Goal: Information Seeking & Learning: Learn about a topic

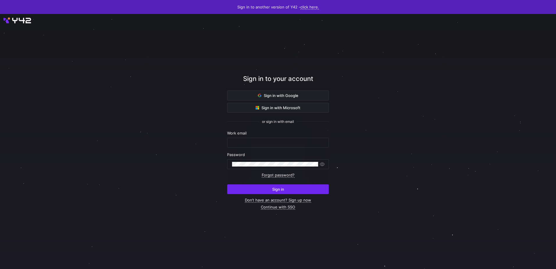
type input "[EMAIL_ADDRESS][PERSON_NAME][DOMAIN_NAME]"
click at [276, 187] on span "Sign in" at bounding box center [278, 189] width 12 height 5
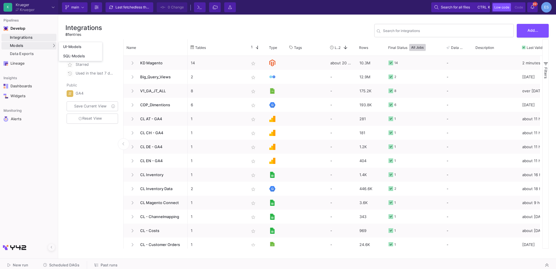
drag, startPoint x: 34, startPoint y: 43, endPoint x: 38, endPoint y: 44, distance: 3.9
click at [34, 43] on div "Models" at bounding box center [28, 46] width 55 height 8
drag, startPoint x: 79, startPoint y: 45, endPoint x: 84, endPoint y: 46, distance: 5.0
click at [79, 45] on div "UI-Models" at bounding box center [72, 47] width 18 height 5
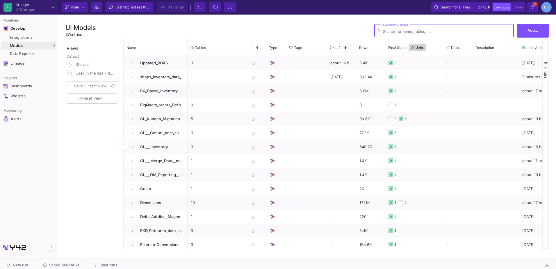
click at [439, 32] on input "Search for UI models" at bounding box center [447, 31] width 128 height 4
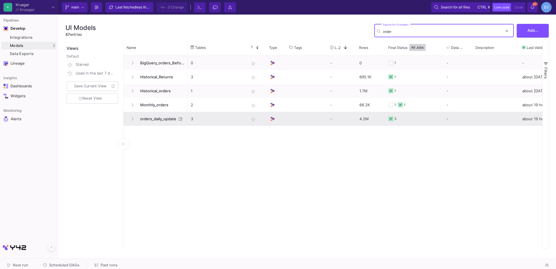
type input "order"
click at [174, 118] on span "orders_daily_update" at bounding box center [157, 119] width 40 height 14
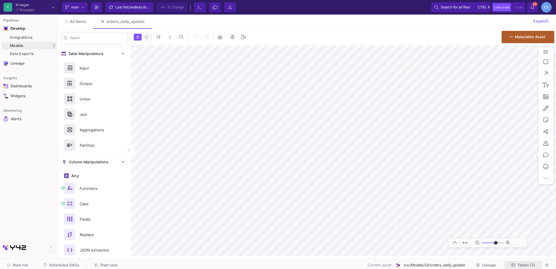
click at [516, 264] on span "Tables (3)" at bounding box center [524, 265] width 24 height 4
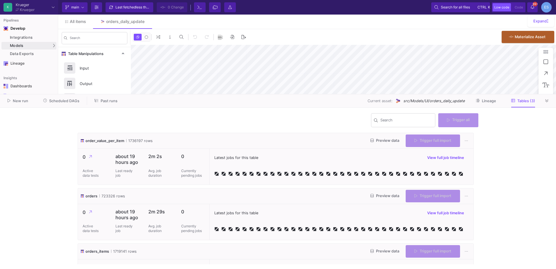
type input "-46"
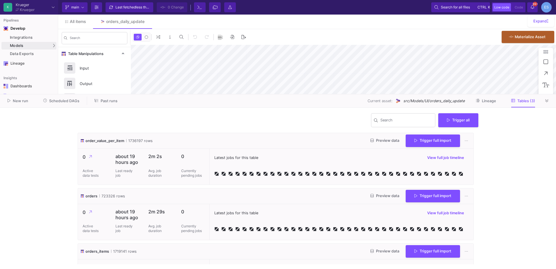
scroll to position [31, 0]
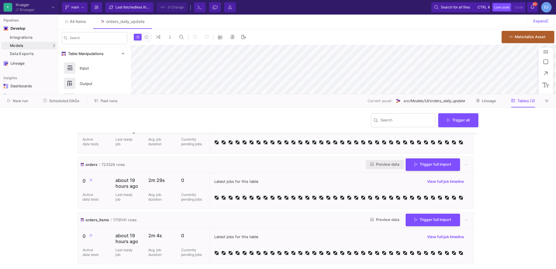
click at [374, 165] on span "Preview data" at bounding box center [385, 164] width 29 height 4
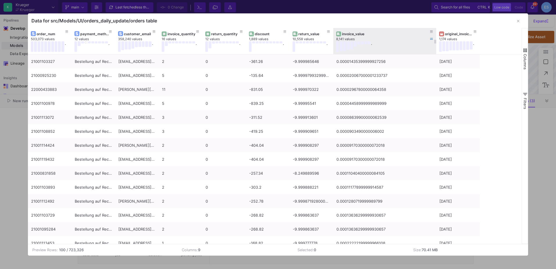
drag, startPoint x: 376, startPoint y: 33, endPoint x: 435, endPoint y: 31, distance: 59.4
click at [435, 31] on div at bounding box center [436, 41] width 2 height 26
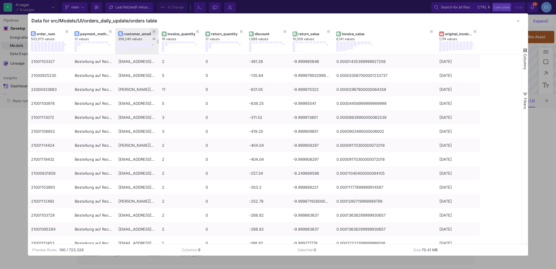
click at [153, 32] on icon at bounding box center [154, 32] width 3 height 2
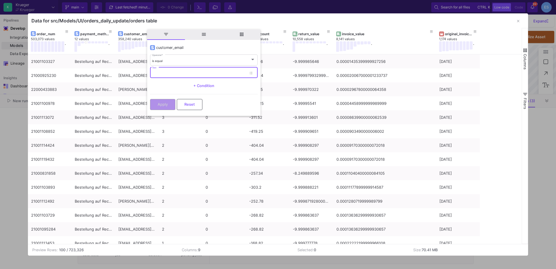
click at [172, 75] on input "Text" at bounding box center [199, 74] width 95 height 4
type input "[EMAIL_ADDRESS][DOMAIN_NAME]"
click at [158, 108] on button "Apply" at bounding box center [162, 103] width 25 height 11
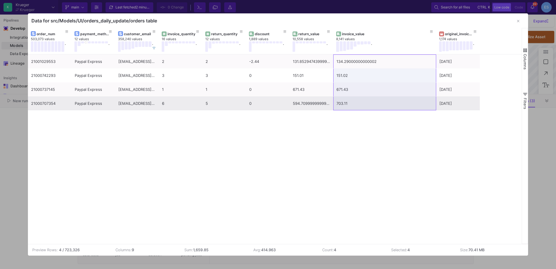
drag, startPoint x: 358, startPoint y: 58, endPoint x: 360, endPoint y: 105, distance: 47.4
click at [360, 105] on div "21001029553 Paypal Express [EMAIL_ADDRESS][DOMAIN_NAME] 2 2 -2.44 131.852947439…" at bounding box center [254, 82] width 452 height 56
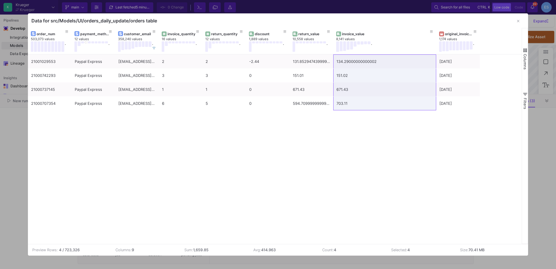
click at [395, 175] on div "21001029553 Paypal Express [EMAIL_ADDRESS][DOMAIN_NAME] 2 2 -2.44 131.852947439…" at bounding box center [275, 148] width 494 height 189
click at [448, 35] on div "original_invoice_date" at bounding box center [459, 34] width 29 height 4
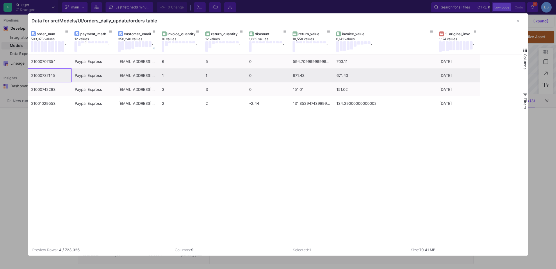
click at [59, 77] on div "21000737145" at bounding box center [49, 76] width 37 height 14
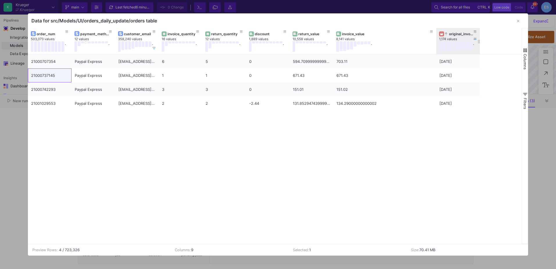
click at [449, 35] on div "original_invoice_date" at bounding box center [459, 34] width 29 height 4
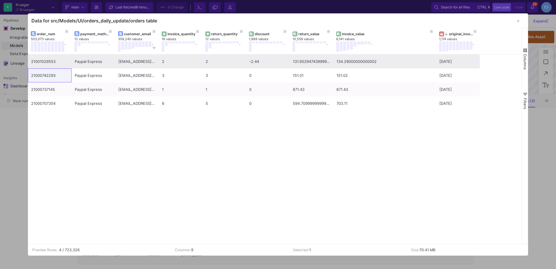
click at [142, 63] on div "[EMAIL_ADDRESS][DOMAIN_NAME]" at bounding box center [136, 62] width 37 height 14
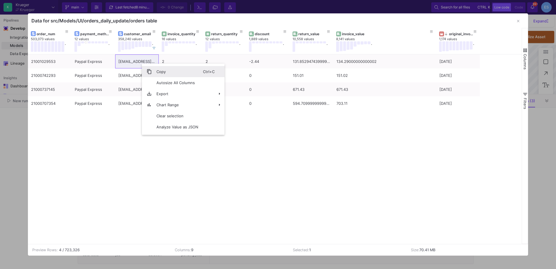
click at [164, 74] on span "Copy" at bounding box center [177, 71] width 51 height 11
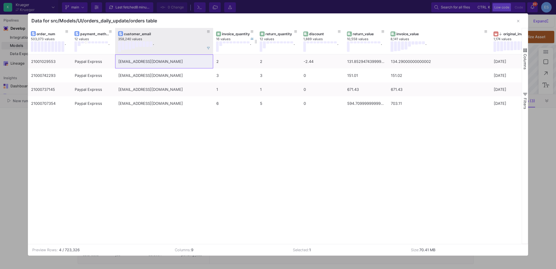
drag, startPoint x: 158, startPoint y: 35, endPoint x: 212, endPoint y: 36, distance: 54.4
click at [212, 36] on div at bounding box center [213, 41] width 2 height 26
click at [518, 20] on icon "button" at bounding box center [518, 21] width 2 height 2
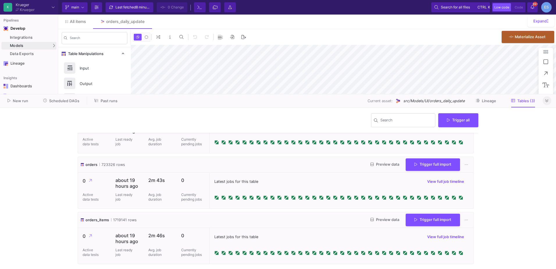
click at [547, 102] on icon at bounding box center [547, 101] width 3 height 4
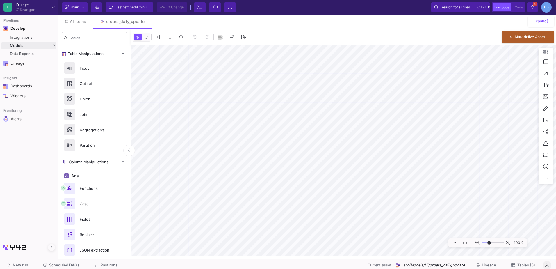
drag, startPoint x: 485, startPoint y: 242, endPoint x: 489, endPoint y: 246, distance: 5.8
type input "-7"
click at [489, 246] on input "range" at bounding box center [493, 242] width 22 height 7
click at [556, 198] on html "K [PERSON_NAME] [PERSON_NAME] Current branch main Branch Options Last fetched 9…" at bounding box center [278, 134] width 556 height 269
click at [82, 199] on div "Case" at bounding box center [96, 203] width 40 height 9
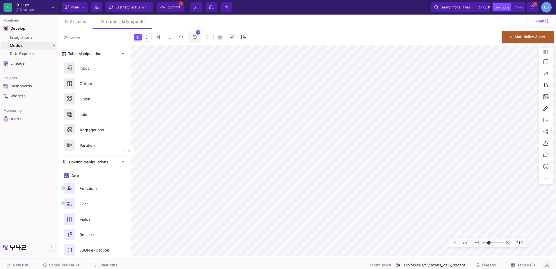
click at [192, 38] on button "1" at bounding box center [195, 37] width 12 height 12
click at [556, 171] on html "K [PERSON_NAME] [PERSON_NAME] Current branch main Branch Options Last fetched 1…" at bounding box center [278, 134] width 556 height 269
click at [35, 38] on div "Integrations" at bounding box center [32, 37] width 45 height 5
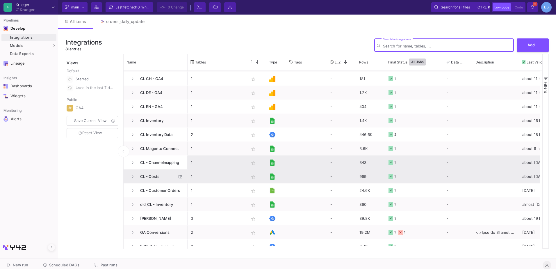
scroll to position [87, 0]
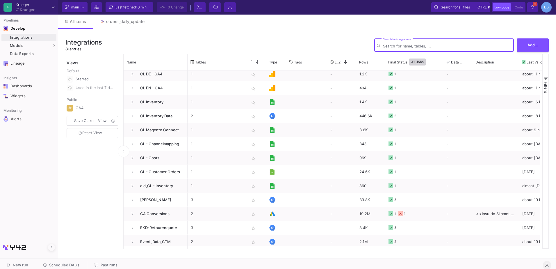
click at [429, 46] on input "Search for integrations" at bounding box center [447, 46] width 128 height 4
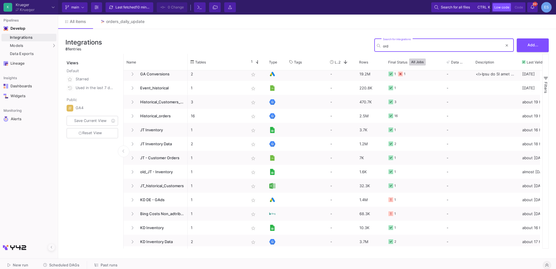
scroll to position [0, 0]
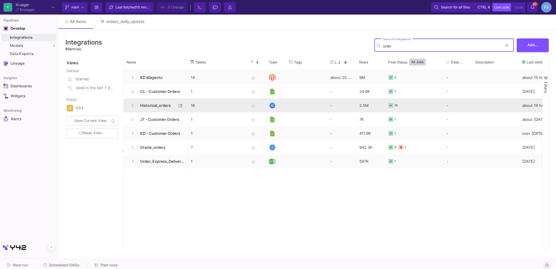
type input "order"
click at [163, 102] on span "Historical_orders" at bounding box center [157, 106] width 40 height 14
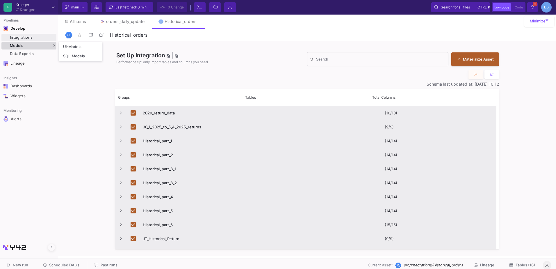
click at [39, 43] on div "Models" at bounding box center [28, 46] width 55 height 8
click at [76, 45] on div "UI-Models" at bounding box center [72, 47] width 19 height 5
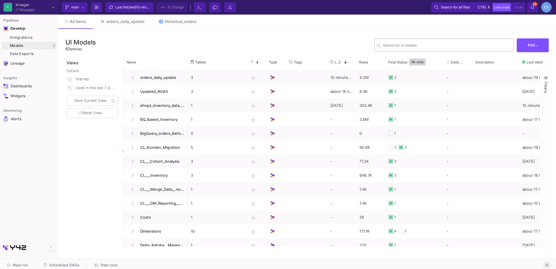
click at [422, 42] on div "Search for UI models" at bounding box center [447, 45] width 128 height 14
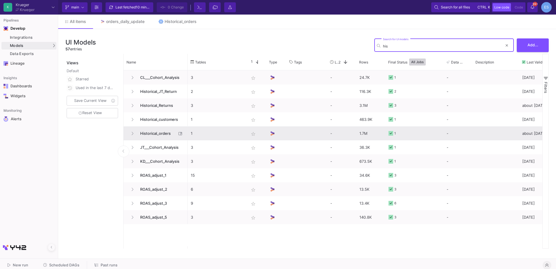
type input "his"
click at [151, 134] on span "Historical_orders" at bounding box center [157, 134] width 40 height 14
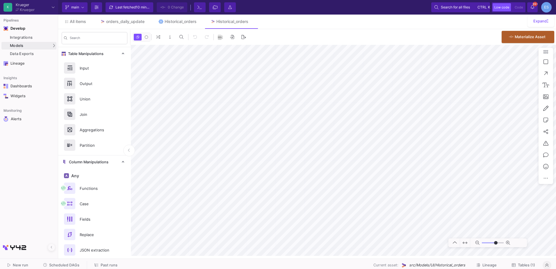
type input "-21"
click at [528, 266] on span "Tables (1)" at bounding box center [526, 265] width 17 height 4
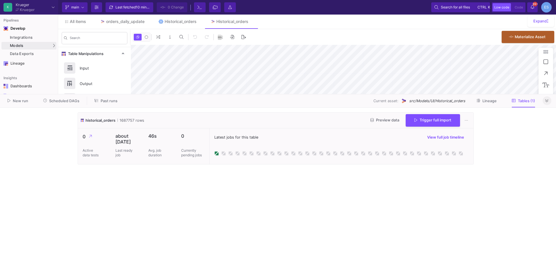
click at [382, 122] on span "Preview data" at bounding box center [385, 120] width 29 height 4
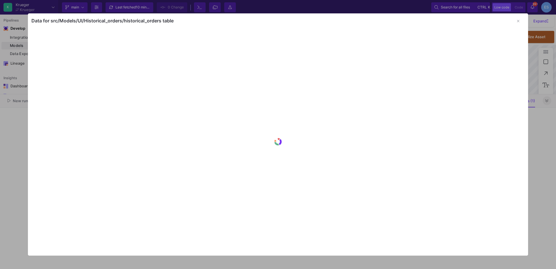
type input "-21"
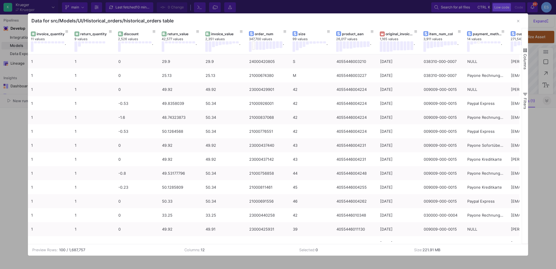
scroll to position [0, 32]
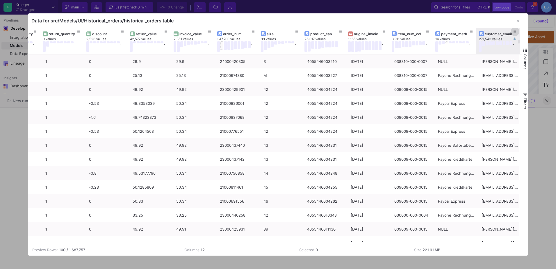
click at [516, 33] on icon at bounding box center [515, 31] width 3 height 3
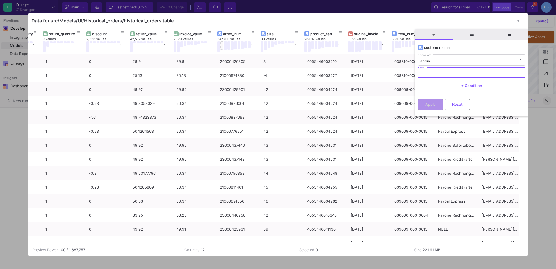
click at [428, 72] on input "Text" at bounding box center [467, 74] width 95 height 4
paste input "[EMAIL_ADDRESS][DOMAIN_NAME]"
type input "[EMAIL_ADDRESS][DOMAIN_NAME]"
click at [434, 107] on button "Apply" at bounding box center [430, 103] width 25 height 11
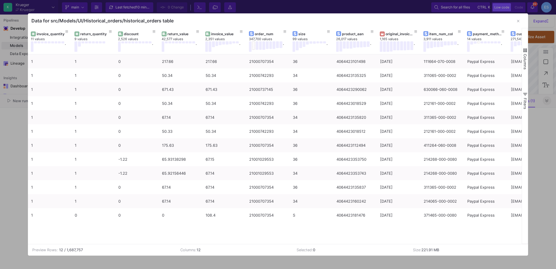
scroll to position [0, 29]
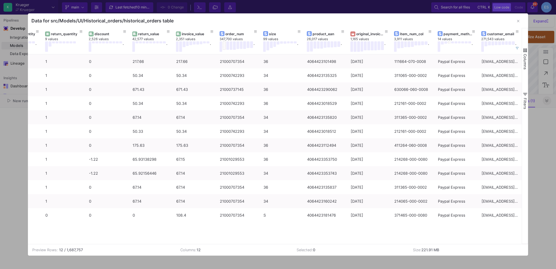
click at [526, 61] on span "Columns" at bounding box center [525, 62] width 5 height 16
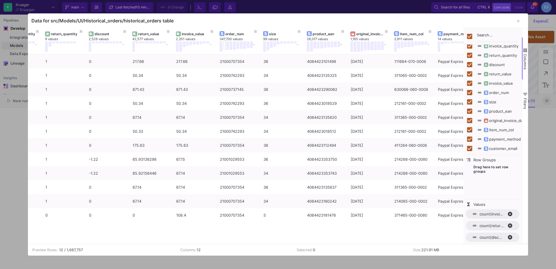
scroll to position [6, 0]
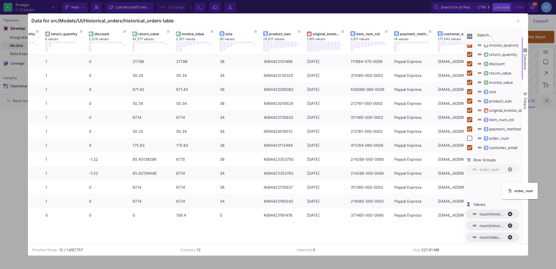
checkbox input "false"
drag, startPoint x: 239, startPoint y: 31, endPoint x: 477, endPoint y: 168, distance: 275.6
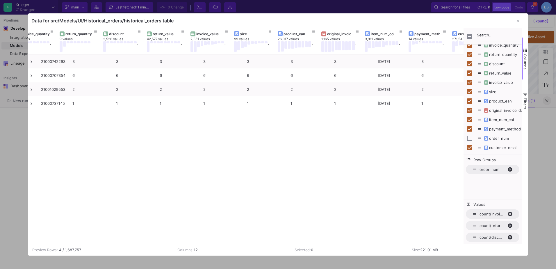
scroll to position [0, 0]
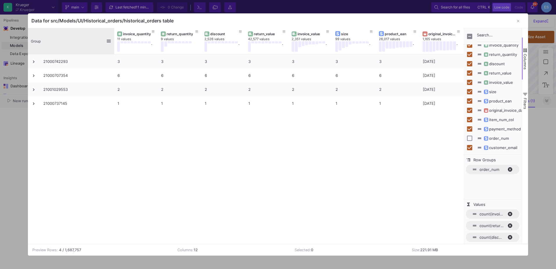
drag, startPoint x: 70, startPoint y: 32, endPoint x: 113, endPoint y: 34, distance: 42.8
click at [113, 34] on div at bounding box center [114, 41] width 2 height 26
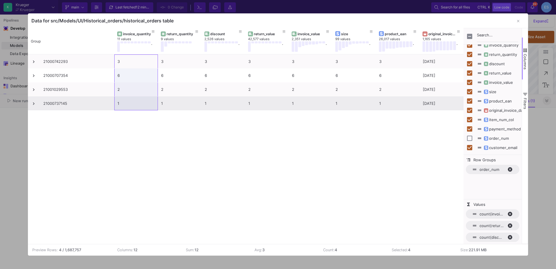
drag, startPoint x: 143, startPoint y: 61, endPoint x: 142, endPoint y: 107, distance: 46.3
click at [142, 107] on div "21000742293 3 3 3 3 3 3 3 [DATE] 3 3 21000707354 6 6 6 6 6 6 6 [DATE] 6 6 21001…" at bounding box center [311, 82] width 566 height 56
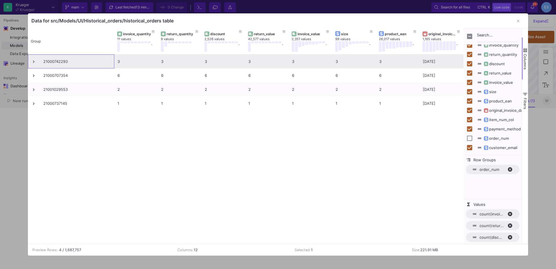
click at [33, 64] on span at bounding box center [33, 62] width 5 height 14
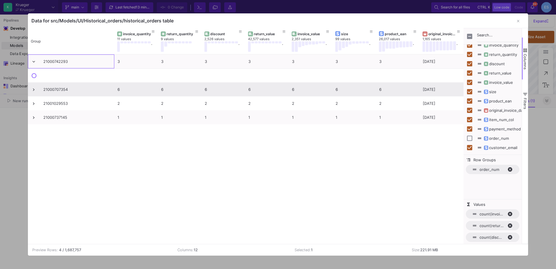
click at [33, 87] on span at bounding box center [33, 89] width 5 height 5
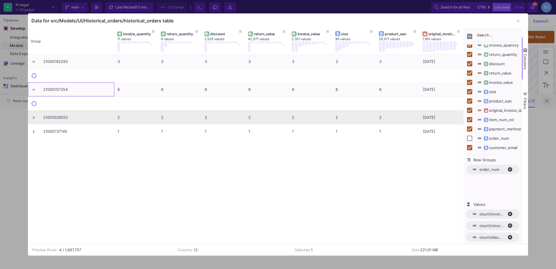
click at [33, 118] on div "21000742293 3 3 3 3 3 3 3 [DATE] 3 3 21000707354 6 6 6 6 6 6 6 [DATE] 6 6 21001…" at bounding box center [311, 96] width 566 height 84
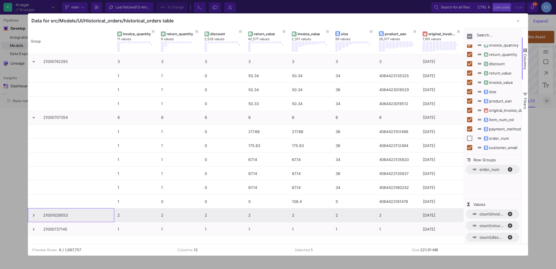
drag, startPoint x: 32, startPoint y: 215, endPoint x: 34, endPoint y: 221, distance: 5.7
click at [32, 216] on span at bounding box center [33, 215] width 5 height 5
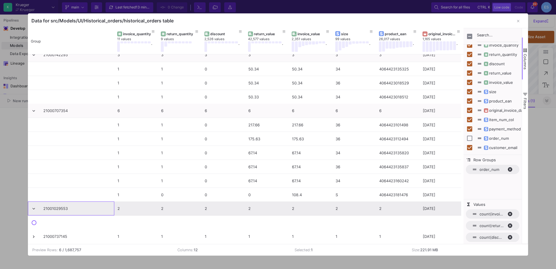
scroll to position [8, 0]
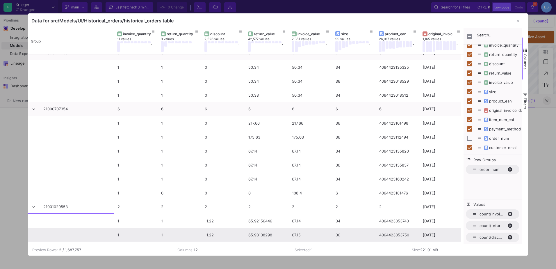
click at [34, 236] on span at bounding box center [71, 235] width 80 height 14
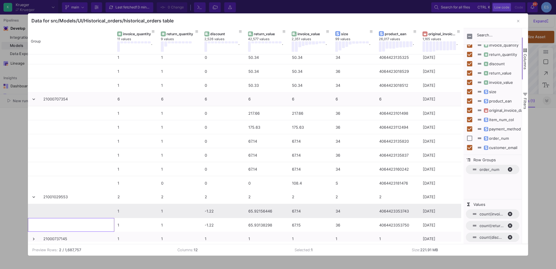
scroll to position [22, 0]
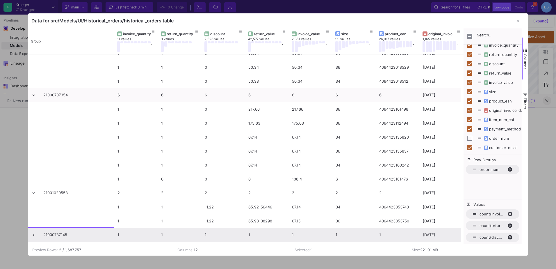
click at [36, 236] on span at bounding box center [33, 234] width 5 height 5
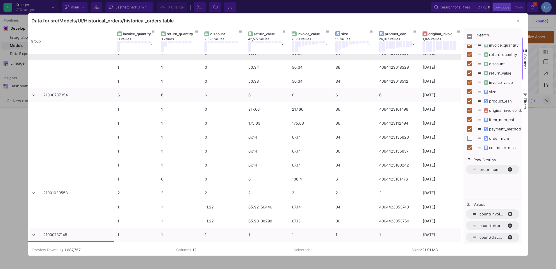
scroll to position [0, 0]
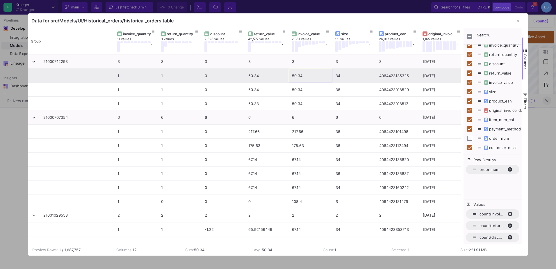
click at [305, 76] on div "50.34" at bounding box center [310, 76] width 37 height 14
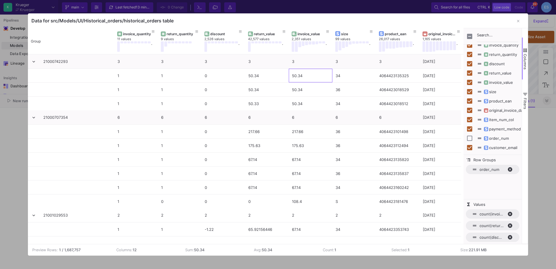
click at [510, 171] on span "order_num. Press ENTER to sort. Press DELETE to remove" at bounding box center [512, 169] width 9 height 5
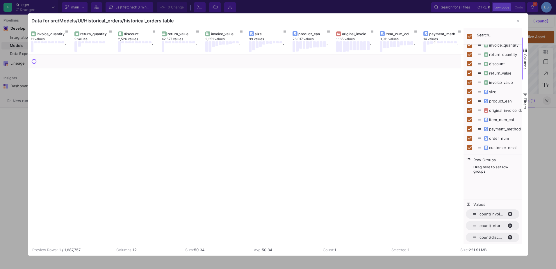
checkbox input "true"
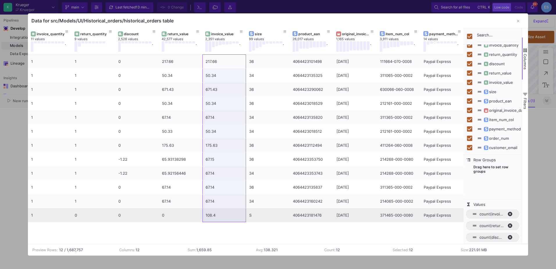
drag, startPoint x: 216, startPoint y: 61, endPoint x: 225, endPoint y: 212, distance: 151.5
click at [225, 212] on div "1 1 0 217.66 217.66 36 4064423101498 [DATE] 111664-070-0008 Paypal Express 2100…" at bounding box center [290, 138] width 524 height 168
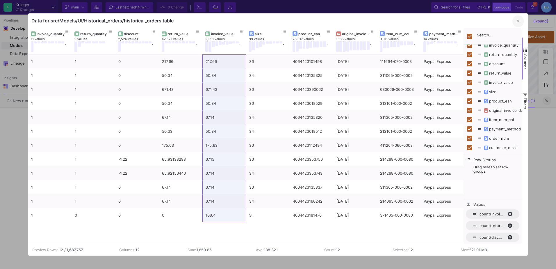
click at [517, 22] on icon "button" at bounding box center [518, 21] width 2 height 4
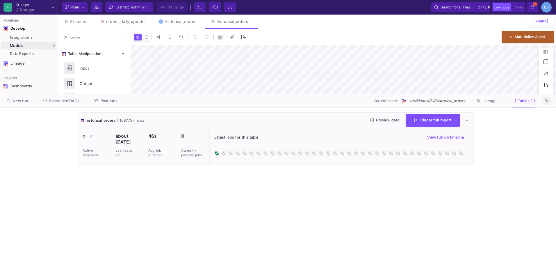
click at [551, 108] on y42-wrapper "historical_orders 1687757 rows Preview data Trigger full import 0 Active data t…" at bounding box center [278, 188] width 556 height 161
click at [547, 101] on icon at bounding box center [547, 101] width 3 height 4
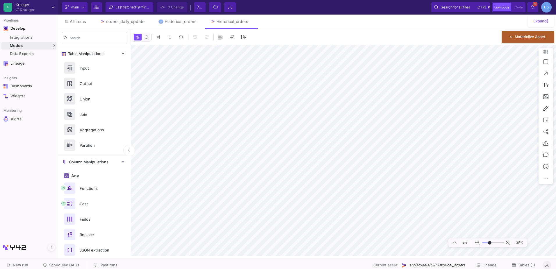
type input "0"
click at [490, 244] on input "range" at bounding box center [493, 242] width 22 height 7
click at [556, 210] on html "K [PERSON_NAME] [PERSON_NAME] Current branch main Branch Options Last fetched 1…" at bounding box center [278, 134] width 556 height 269
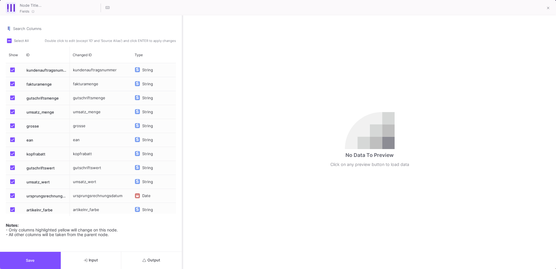
drag, startPoint x: 278, startPoint y: 168, endPoint x: 183, endPoint y: 161, distance: 95.6
click at [183, 161] on div at bounding box center [182, 141] width 1 height 253
click at [171, 257] on button "Output" at bounding box center [151, 260] width 61 height 17
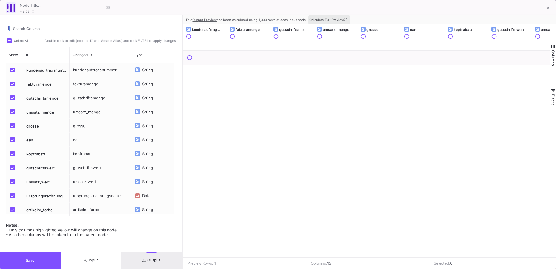
click at [345, 21] on icon at bounding box center [345, 19] width 3 height 3
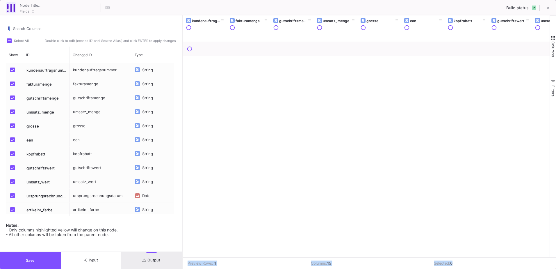
drag, startPoint x: 299, startPoint y: 256, endPoint x: 497, endPoint y: 265, distance: 198.3
click at [497, 265] on div "Drag here to set row groups Drag here to set column labels kundenauftragsnummer…" at bounding box center [369, 141] width 373 height 253
click at [356, 257] on div "Preview Rows: 1 Columns: 15 Selected: 0" at bounding box center [369, 263] width 373 height 12
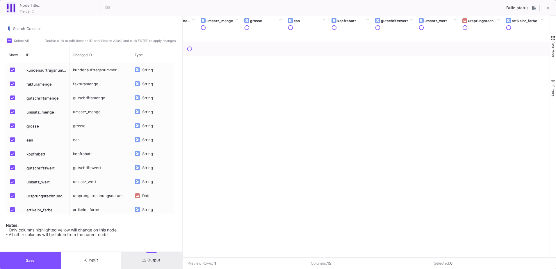
scroll to position [0, 288]
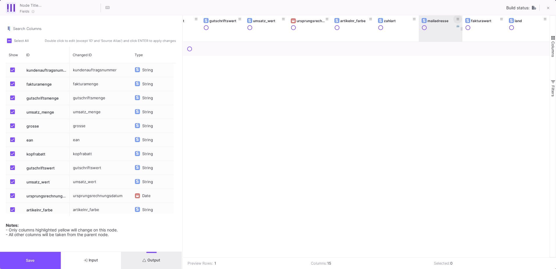
click at [459, 22] on button at bounding box center [458, 19] width 9 height 9
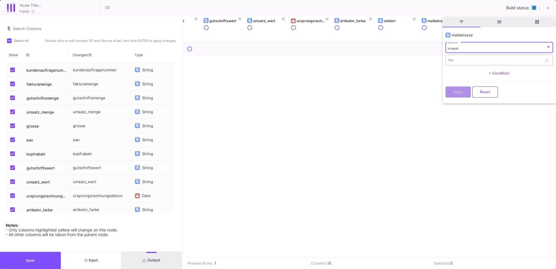
click at [452, 60] on input "Text" at bounding box center [495, 61] width 95 height 4
paste input "[EMAIL_ADDRESS][DOMAIN_NAME]"
type input "[EMAIL_ADDRESS][DOMAIN_NAME]"
click at [458, 91] on span "Apply" at bounding box center [458, 91] width 10 height 4
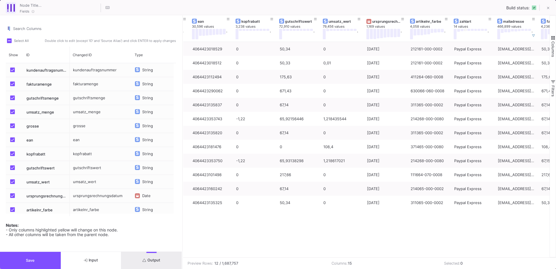
scroll to position [0, 0]
click at [387, 24] on y42-header-renderer "ursprungsrechnungsdatum 1,169 values ." at bounding box center [386, 28] width 38 height 21
click at [386, 22] on div "ursprungsrechnungsdatum" at bounding box center [386, 21] width 29 height 4
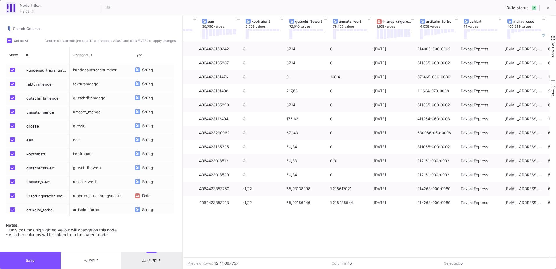
scroll to position [0, 196]
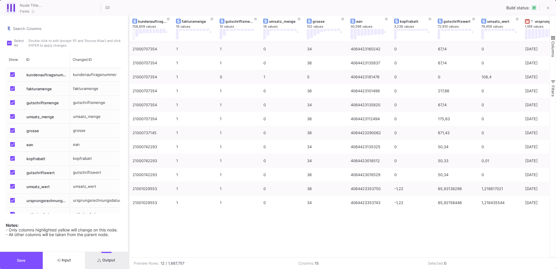
drag, startPoint x: 182, startPoint y: 219, endPoint x: 128, endPoint y: 213, distance: 54.5
click at [128, 213] on div at bounding box center [128, 141] width 1 height 253
click at [165, 254] on div "0 34 4064423160242 0 67,14 0 [DATE] 1 1 21000707354 214065-000-0002 0 36 406442…" at bounding box center [339, 149] width 420 height 215
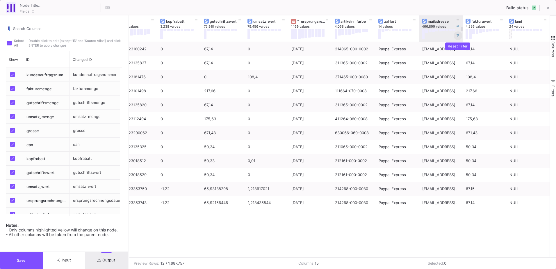
click at [458, 34] on span at bounding box center [458, 35] width 3 height 4
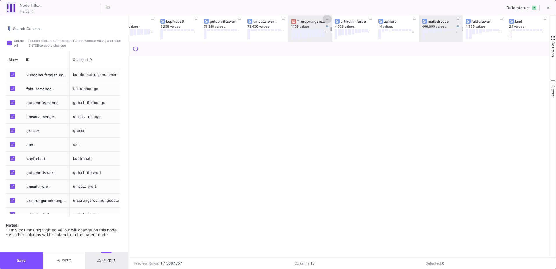
click at [328, 20] on icon at bounding box center [327, 19] width 3 height 3
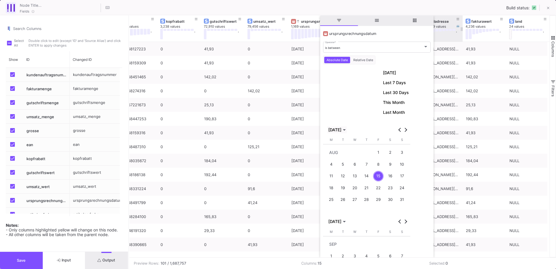
click at [342, 131] on span "[DATE]" at bounding box center [334, 129] width 13 height 5
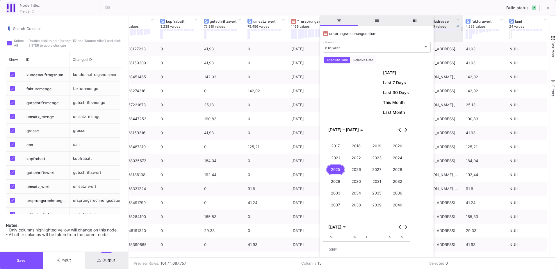
click at [386, 159] on div "2023" at bounding box center [377, 157] width 19 height 11
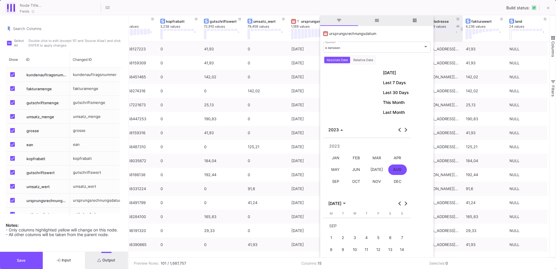
click at [394, 169] on div "AUG" at bounding box center [397, 169] width 19 height 11
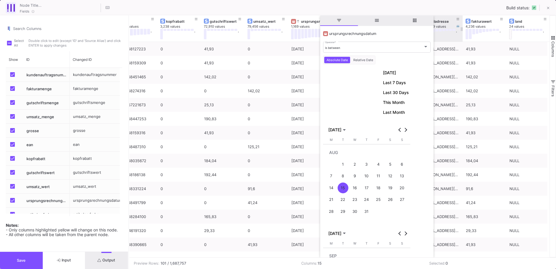
click at [354, 215] on div "30" at bounding box center [355, 211] width 11 height 11
click at [366, 211] on div "31" at bounding box center [366, 211] width 11 height 11
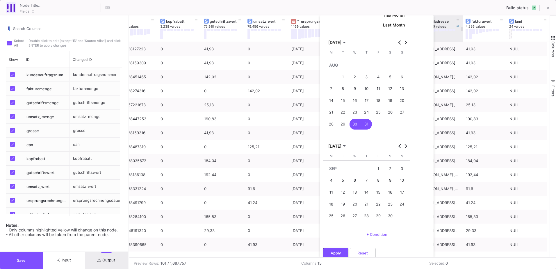
click at [335, 256] on button "Apply" at bounding box center [335, 253] width 25 height 11
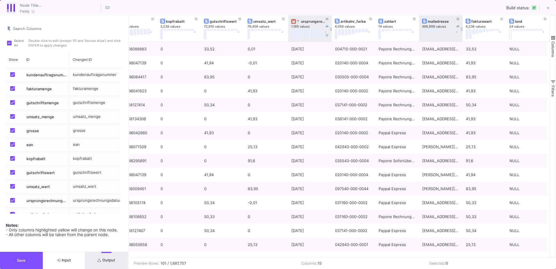
click at [303, 21] on div "ursprungsrechnungsdatum" at bounding box center [311, 21] width 29 height 4
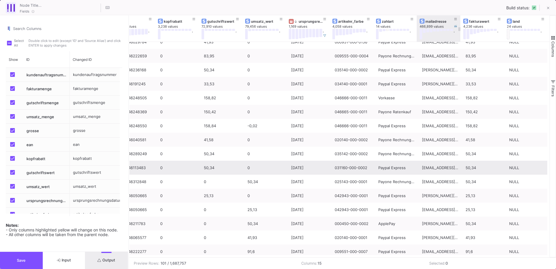
scroll to position [187, 0]
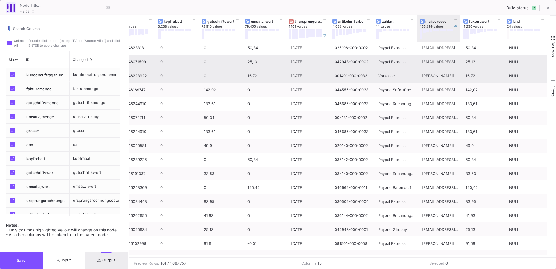
drag, startPoint x: 547, startPoint y: 8, endPoint x: 277, endPoint y: 55, distance: 274.7
click at [275, 56] on div "Fields Build status: Search Columns Select All Double click to edit (except 'ID…" at bounding box center [278, 134] width 556 height 269
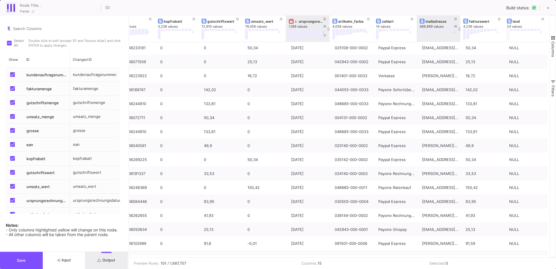
click at [326, 36] on icon at bounding box center [325, 35] width 3 height 3
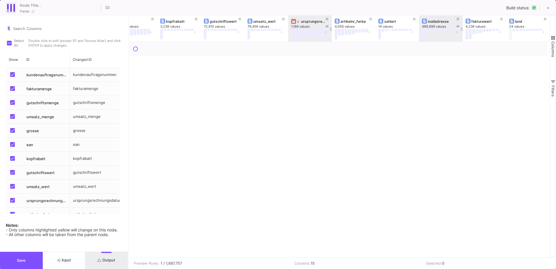
scroll to position [0, 234]
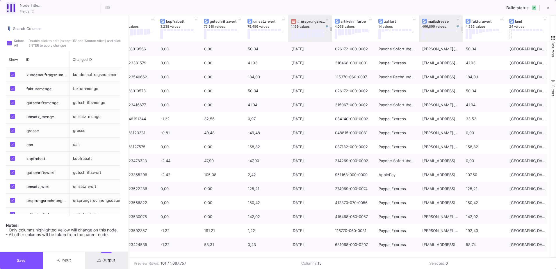
click at [312, 20] on div "ursprungsrechnungsdatum" at bounding box center [311, 21] width 29 height 4
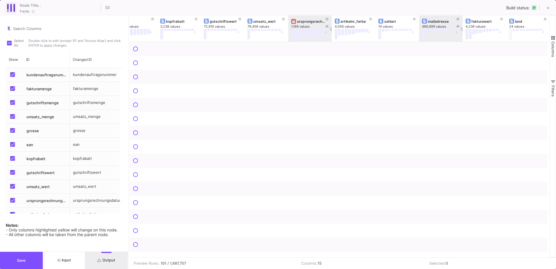
click at [312, 20] on div "ursprungsrechnungsdatum" at bounding box center [311, 21] width 29 height 4
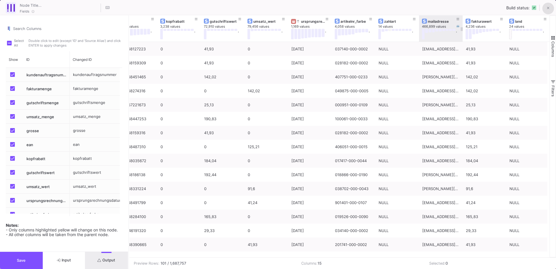
click at [548, 7] on icon at bounding box center [548, 8] width 3 height 4
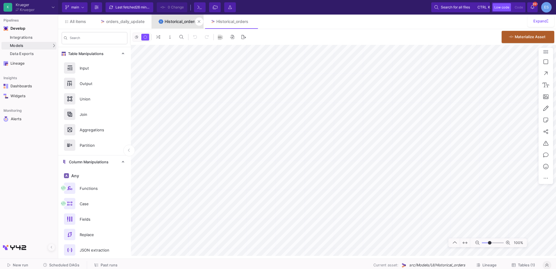
click at [176, 24] on link "Historical_orders" at bounding box center [178, 22] width 52 height 14
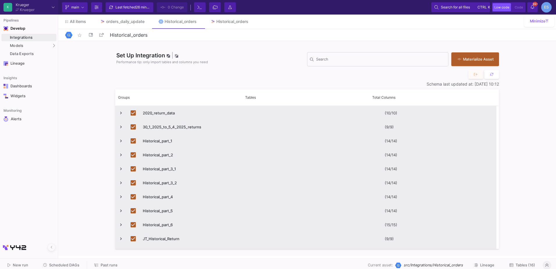
click at [530, 262] on button "Tables (16)" at bounding box center [523, 265] width 40 height 9
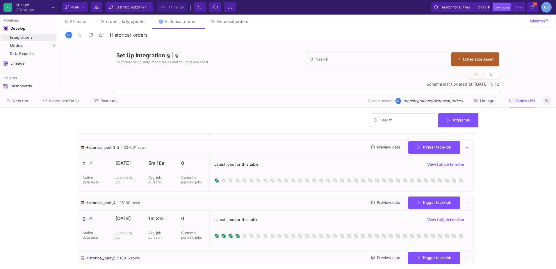
scroll to position [378, 0]
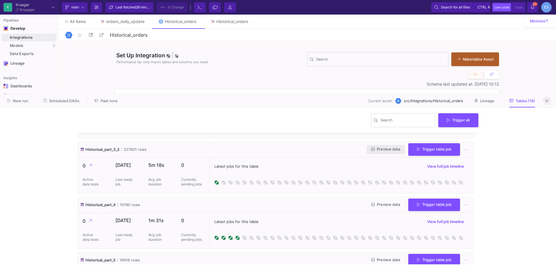
click at [384, 147] on button "Preview data" at bounding box center [386, 149] width 38 height 9
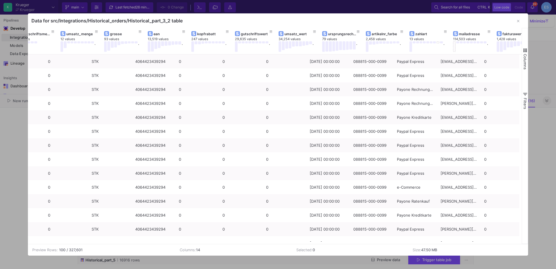
scroll to position [0, 119]
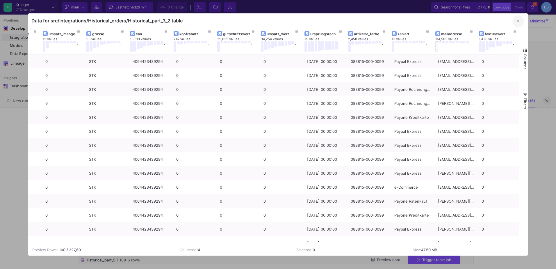
click at [520, 19] on button "button" at bounding box center [519, 21] width 12 height 12
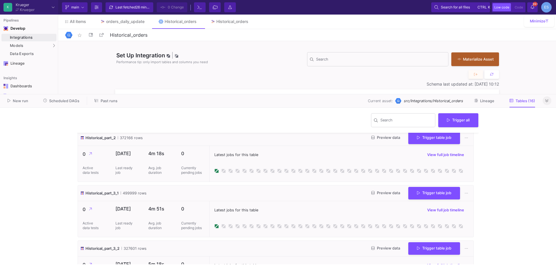
scroll to position [262, 0]
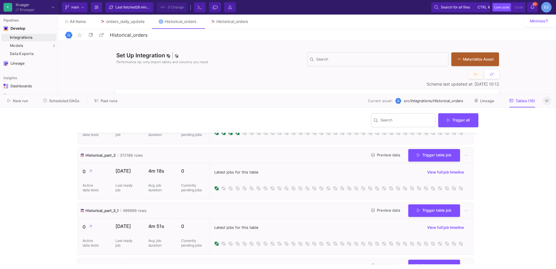
click at [115, 156] on span "Historical_part_2" at bounding box center [101, 155] width 30 height 6
click at [385, 153] on span "Preview data" at bounding box center [386, 155] width 29 height 4
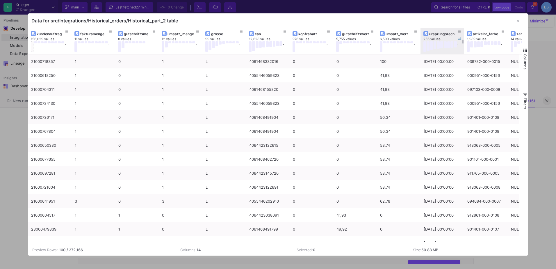
click at [445, 36] on div "ursprungsrechnungsdatum" at bounding box center [443, 34] width 29 height 4
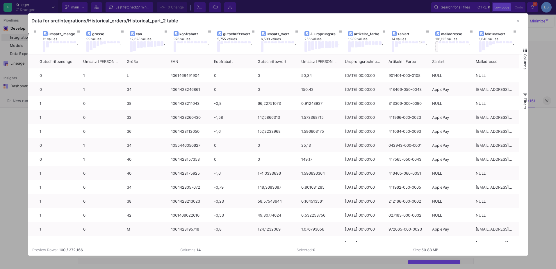
scroll to position [0, 119]
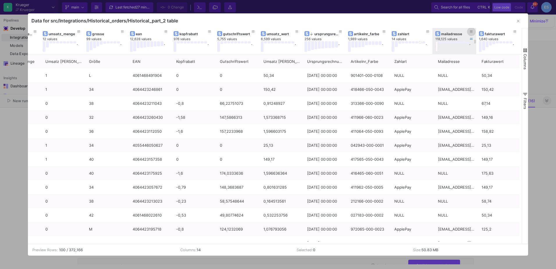
click at [473, 31] on icon at bounding box center [471, 31] width 3 height 3
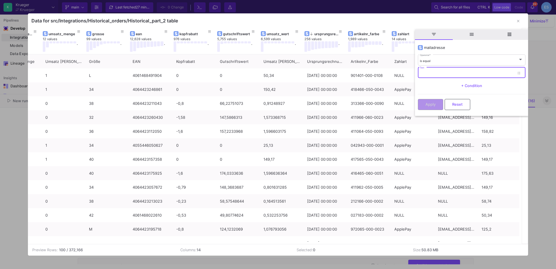
click at [439, 72] on input "Text" at bounding box center [467, 74] width 95 height 4
paste input "[EMAIL_ADDRESS][DOMAIN_NAME]"
type input "[EMAIL_ADDRESS][DOMAIN_NAME]"
click at [436, 103] on button "Apply" at bounding box center [430, 103] width 25 height 11
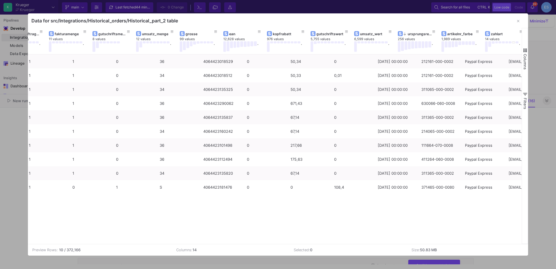
scroll to position [0, 117]
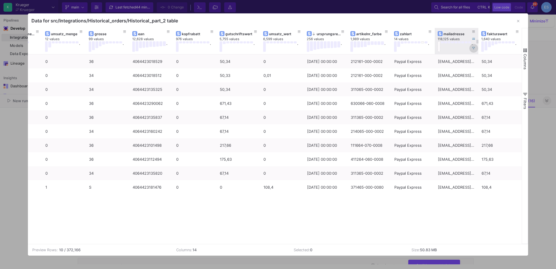
click at [474, 49] on icon at bounding box center [474, 48] width 3 height 3
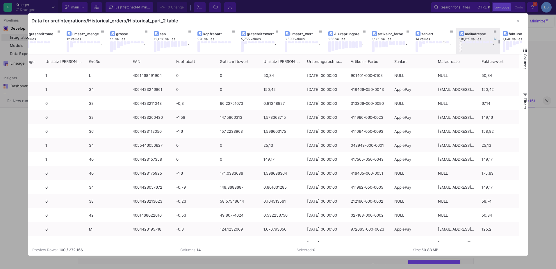
scroll to position [0, 0]
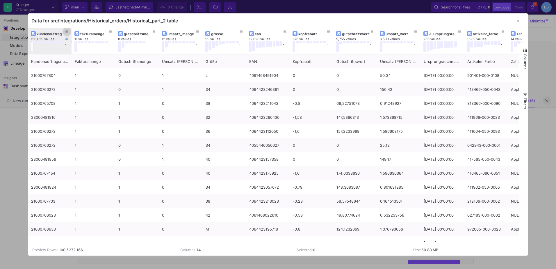
click at [68, 31] on icon at bounding box center [66, 31] width 3 height 3
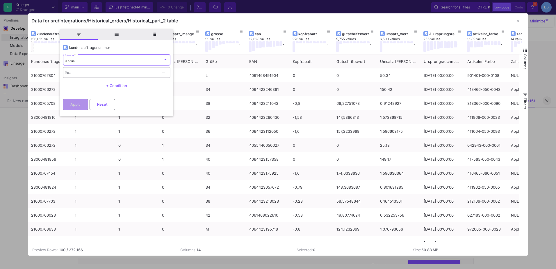
click at [76, 73] on input "Text" at bounding box center [112, 74] width 95 height 4
type input "21000747515"
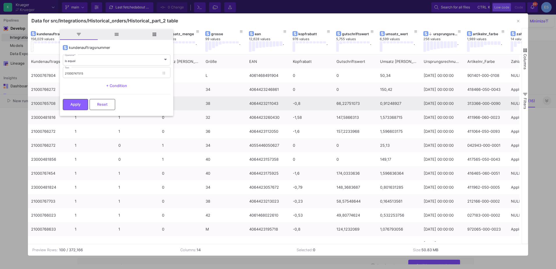
click at [74, 102] on button "Apply" at bounding box center [75, 104] width 25 height 11
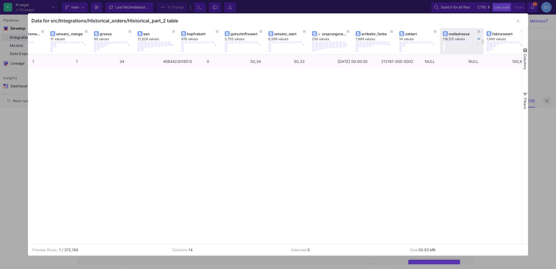
scroll to position [0, 117]
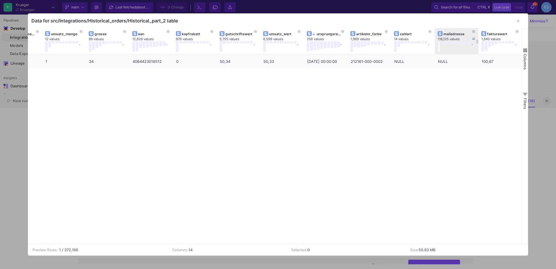
click at [379, 128] on div "2 1 1 34 4064423018512 0 50,34 50,33 [DATE] 00:00:00 212161-000-0002 NULL NULL …" at bounding box center [275, 148] width 494 height 189
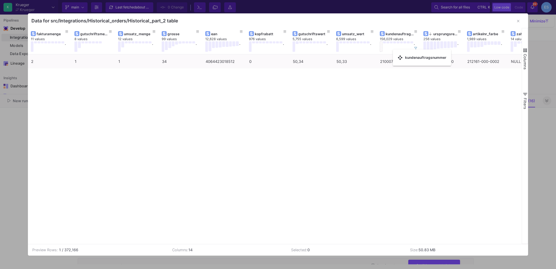
drag, startPoint x: 43, startPoint y: 34, endPoint x: 396, endPoint y: 53, distance: 352.8
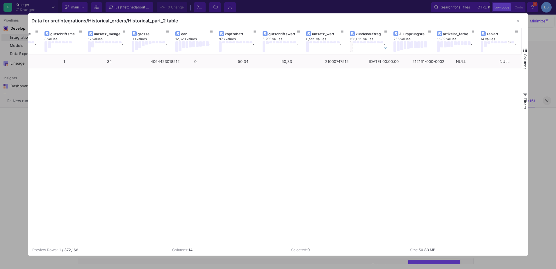
scroll to position [0, 77]
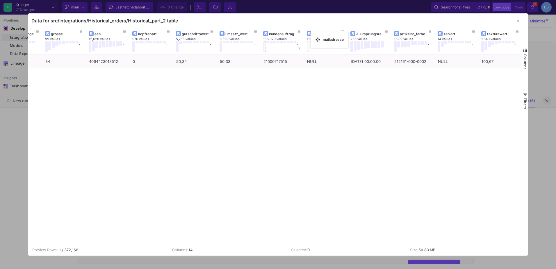
drag, startPoint x: 454, startPoint y: 33, endPoint x: 314, endPoint y: 35, distance: 140.0
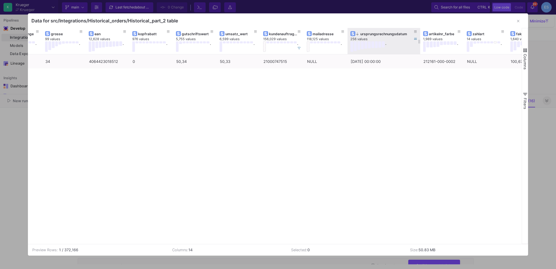
drag, startPoint x: 390, startPoint y: 34, endPoint x: 419, endPoint y: 43, distance: 30.3
click at [419, 43] on div at bounding box center [420, 41] width 2 height 26
click at [202, 112] on div "1 1 34 4064423018512 0 50,34 50,33 [DATE] 00:00:00 212161-000-0002 NULL NULL 21…" at bounding box center [275, 148] width 494 height 189
click at [518, 20] on icon "button" at bounding box center [518, 21] width 2 height 4
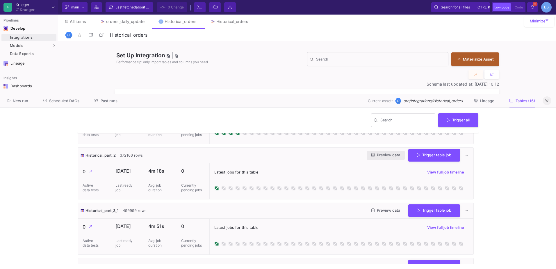
click at [396, 156] on span "Preview data" at bounding box center [386, 155] width 29 height 4
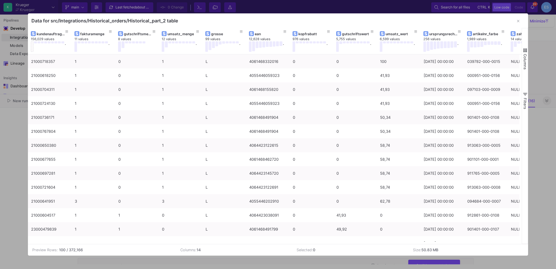
click at [345, 241] on div at bounding box center [274, 242] width 492 height 2
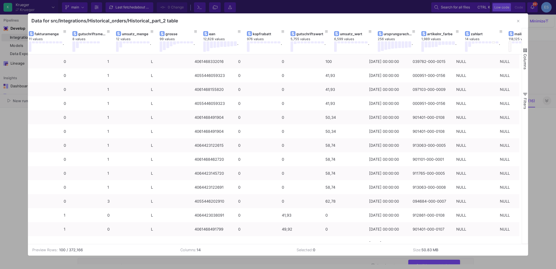
scroll to position [0, 119]
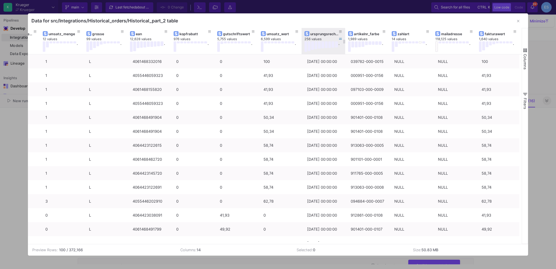
click at [319, 36] on div "ursprungsrechnungsdatum" at bounding box center [324, 34] width 29 height 4
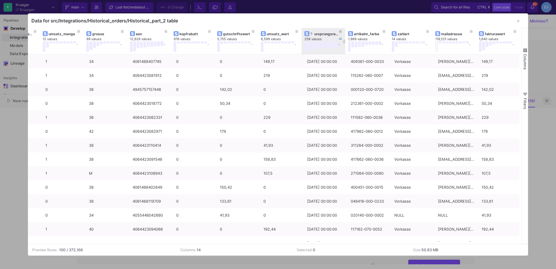
click at [319, 36] on div "ursprungsrechnungsdatum" at bounding box center [324, 34] width 29 height 4
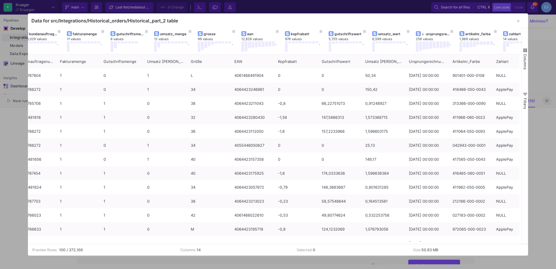
scroll to position [0, 0]
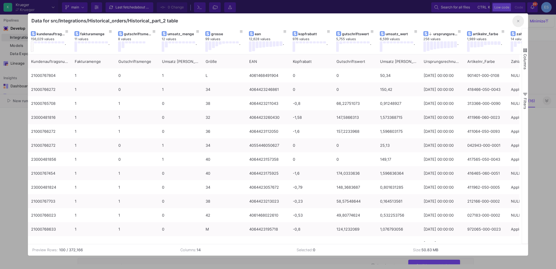
click at [517, 20] on button "button" at bounding box center [519, 21] width 12 height 12
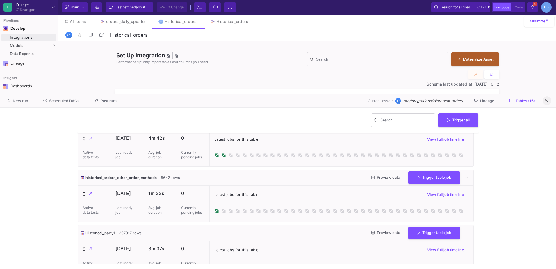
scroll to position [145, 0]
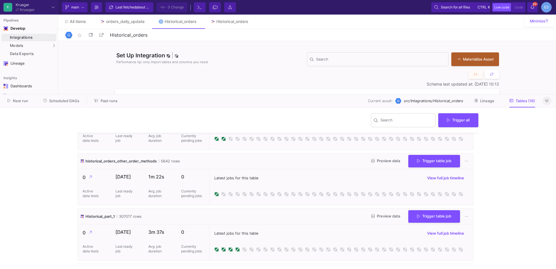
click at [380, 221] on div "Preview data Trigger table job" at bounding box center [419, 216] width 104 height 13
click at [381, 219] on button "Preview data" at bounding box center [386, 216] width 38 height 9
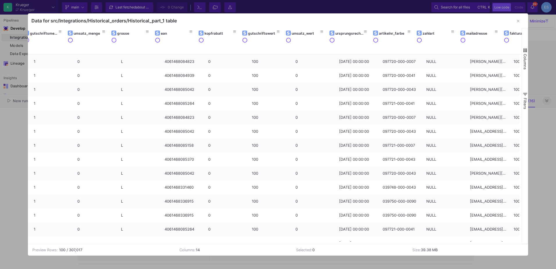
scroll to position [0, 119]
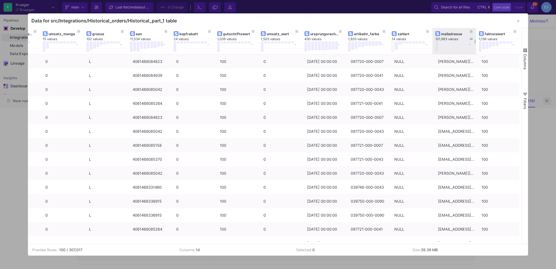
click at [436, 45] on button at bounding box center [437, 46] width 3 height 10
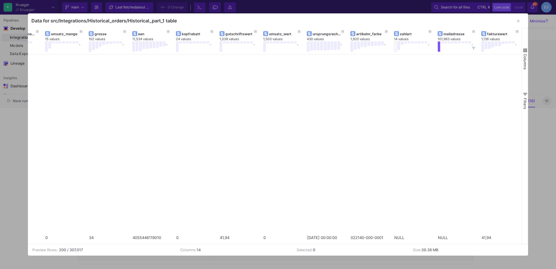
scroll to position [2620, 0]
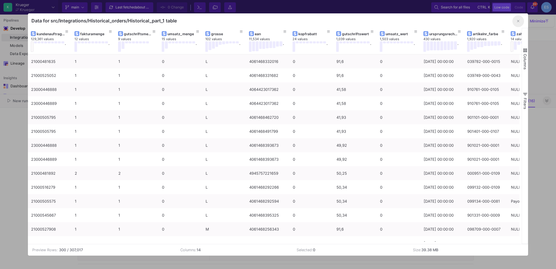
click at [518, 22] on icon "button" at bounding box center [518, 21] width 2 height 2
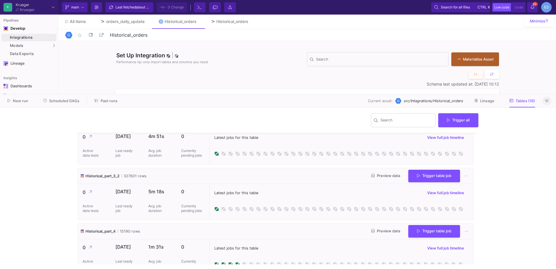
scroll to position [378, 0]
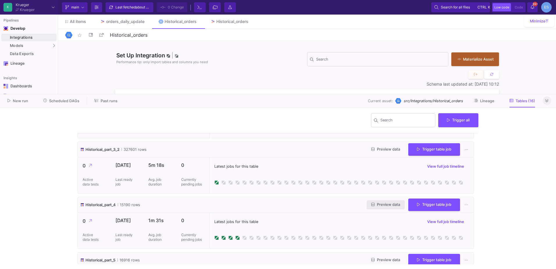
click at [385, 204] on span "Preview data" at bounding box center [386, 204] width 29 height 4
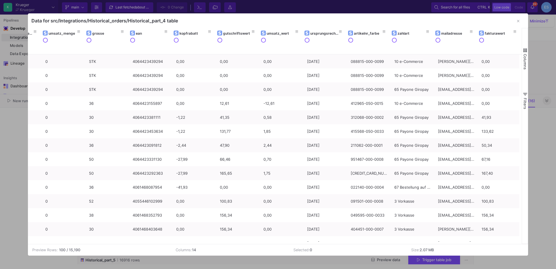
scroll to position [0, 119]
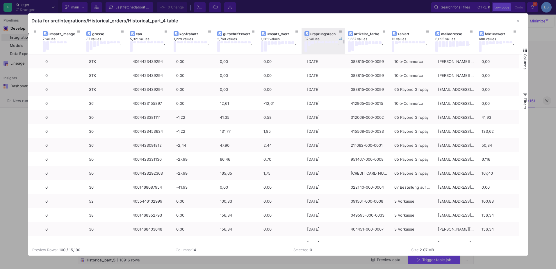
click at [326, 31] on div "ursprungsrechnungsdatum" at bounding box center [324, 34] width 38 height 6
click at [325, 34] on div "ursprungsrechnungsdatum" at bounding box center [324, 34] width 29 height 4
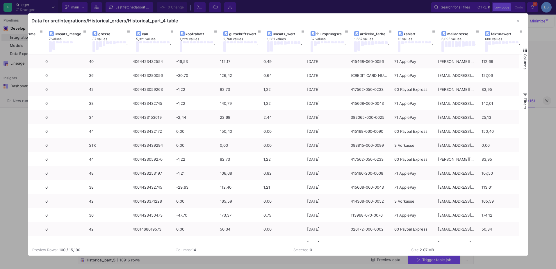
scroll to position [0, 8]
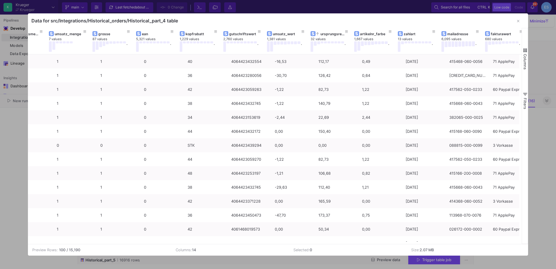
drag, startPoint x: 145, startPoint y: 244, endPoint x: 22, endPoint y: 245, distance: 123.1
click at [22, 245] on div "Data for src/Integrations/Historical_orders/Historical_part_4 table Drag here t…" at bounding box center [278, 134] width 556 height 269
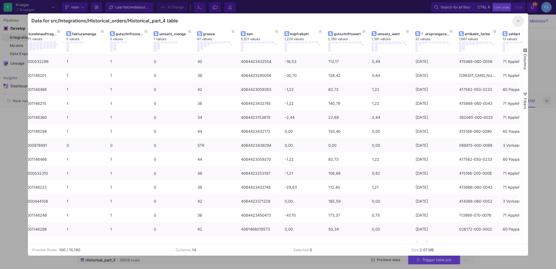
click at [519, 21] on icon "button" at bounding box center [518, 21] width 2 height 2
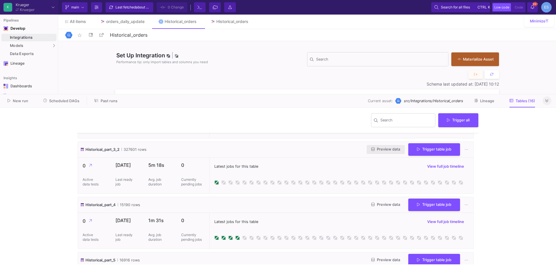
click at [388, 153] on button "Preview data" at bounding box center [386, 149] width 38 height 9
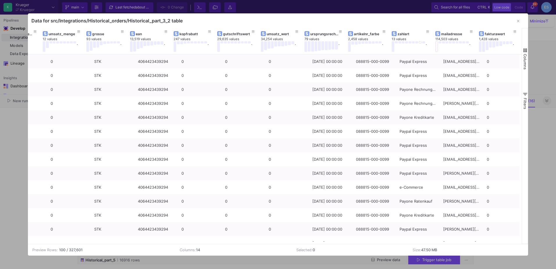
scroll to position [0, 119]
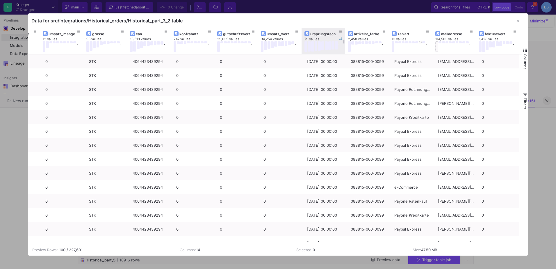
click at [317, 33] on div "ursprungsrechnungsdatum" at bounding box center [324, 34] width 29 height 4
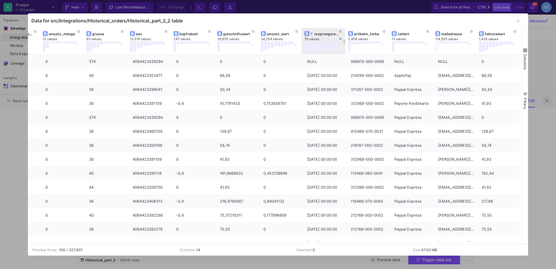
click at [317, 33] on div "ursprungsrechnungsdatum" at bounding box center [324, 34] width 29 height 4
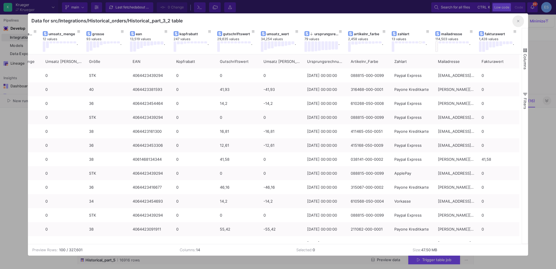
click at [518, 20] on icon "button" at bounding box center [518, 21] width 2 height 4
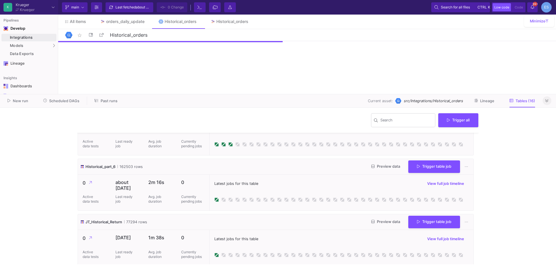
scroll to position [524, 0]
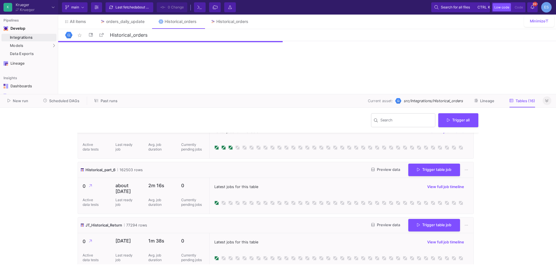
click at [370, 172] on button "Preview data" at bounding box center [386, 169] width 38 height 9
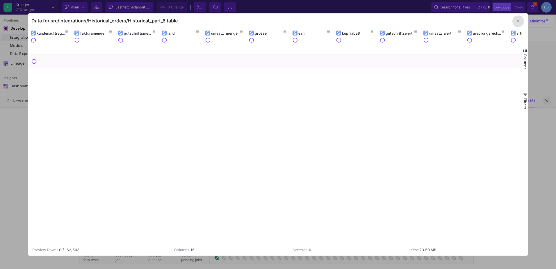
click at [351, 241] on div at bounding box center [275, 242] width 494 height 2
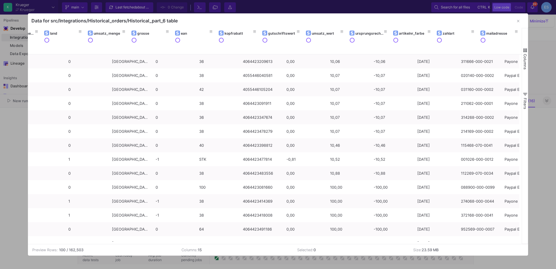
scroll to position [0, 163]
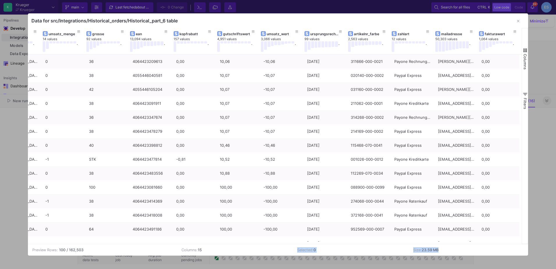
drag, startPoint x: 509, startPoint y: 252, endPoint x: 244, endPoint y: 245, distance: 265.7
click at [244, 245] on tr "Preview Rows: 100 / 162,503 Columns: 15 Selected: 0 Size: 23.59 MB" at bounding box center [276, 249] width 497 height 11
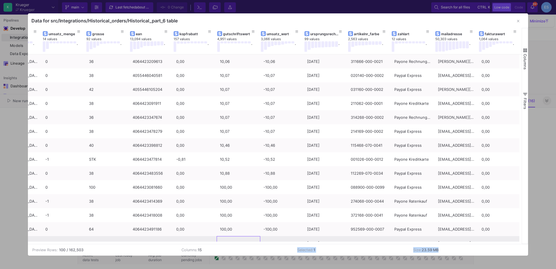
drag, startPoint x: 244, startPoint y: 245, endPoint x: 221, endPoint y: 240, distance: 22.9
click at [221, 240] on div "100,00" at bounding box center [238, 243] width 37 height 14
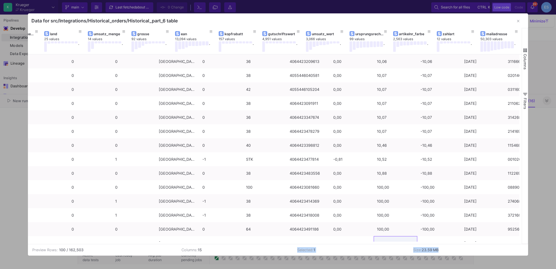
scroll to position [0, 0]
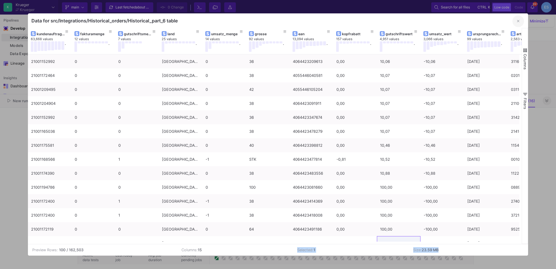
click at [521, 22] on button "button" at bounding box center [519, 21] width 12 height 12
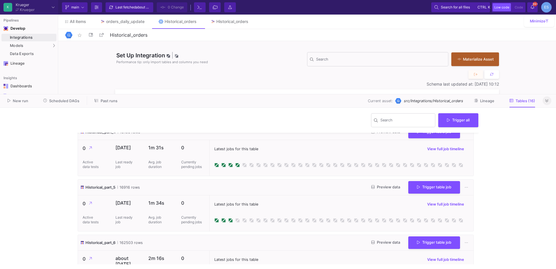
scroll to position [436, 0]
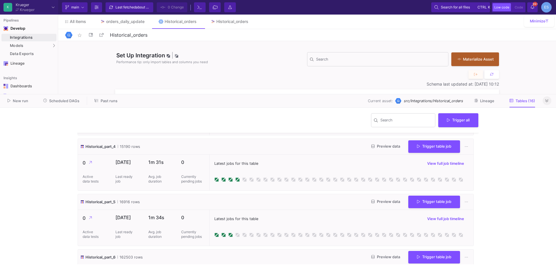
click at [388, 206] on div "Preview data Trigger table job" at bounding box center [419, 202] width 104 height 13
click at [388, 205] on button "Preview data" at bounding box center [386, 201] width 38 height 9
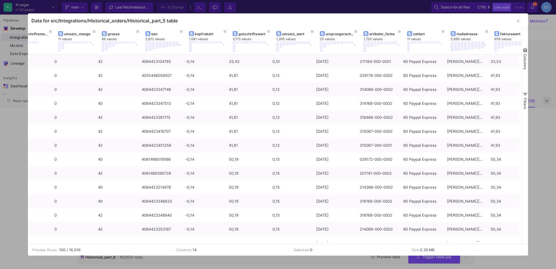
scroll to position [0, 0]
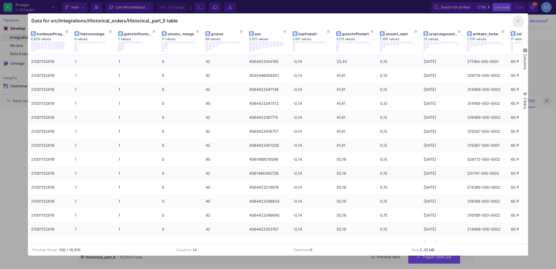
click at [518, 24] on button "button" at bounding box center [519, 21] width 12 height 12
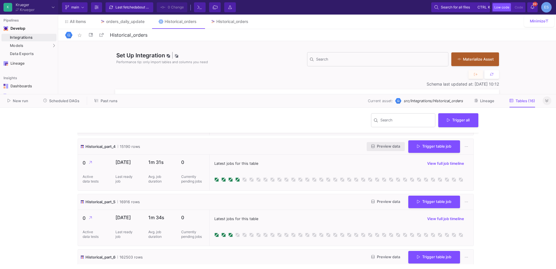
click at [395, 150] on button "Preview data" at bounding box center [386, 146] width 38 height 9
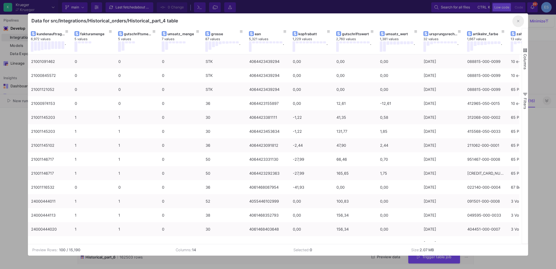
click at [515, 21] on button "button" at bounding box center [519, 21] width 12 height 12
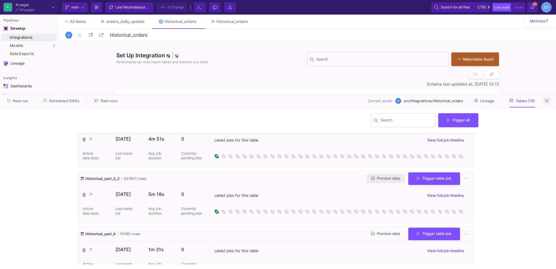
click at [371, 182] on button "Preview data" at bounding box center [386, 178] width 38 height 9
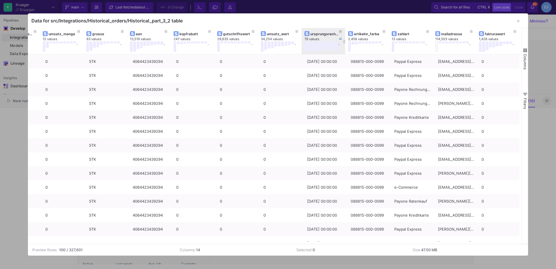
click at [328, 36] on div "ursprungsrechnungsdatum" at bounding box center [324, 34] width 38 height 6
click at [325, 36] on div "ursprungsrechnungsdatum" at bounding box center [324, 34] width 38 height 6
click at [325, 34] on div "ursprungsrechnungsdatum" at bounding box center [324, 34] width 29 height 4
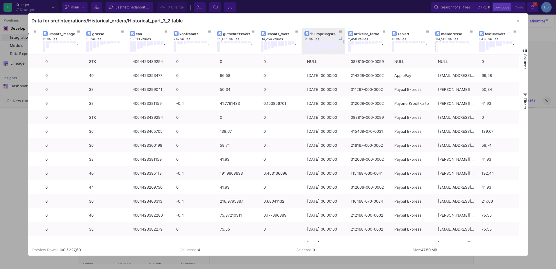
click at [313, 35] on div "ursprungsrechnungsdatum" at bounding box center [324, 34] width 29 height 4
